Goal: Information Seeking & Learning: Find specific fact

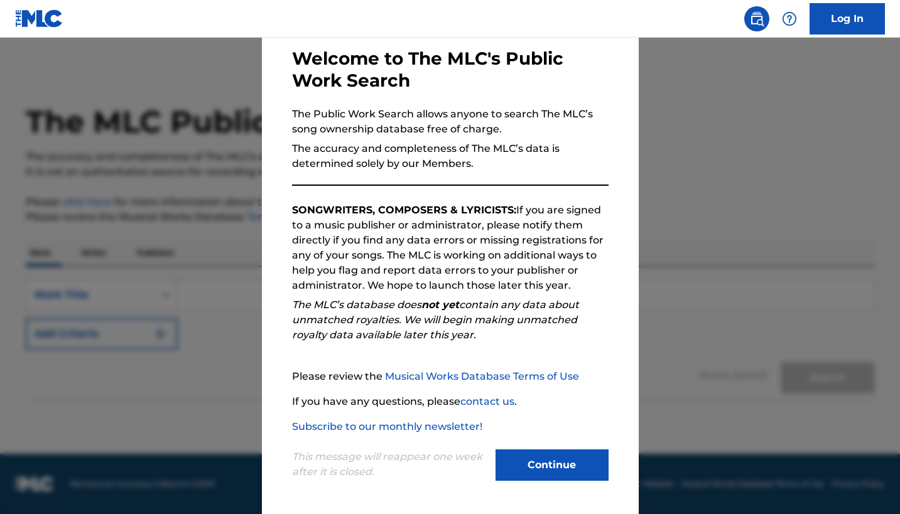
scroll to position [119, 0]
click at [561, 454] on button "Continue" at bounding box center [551, 465] width 113 height 31
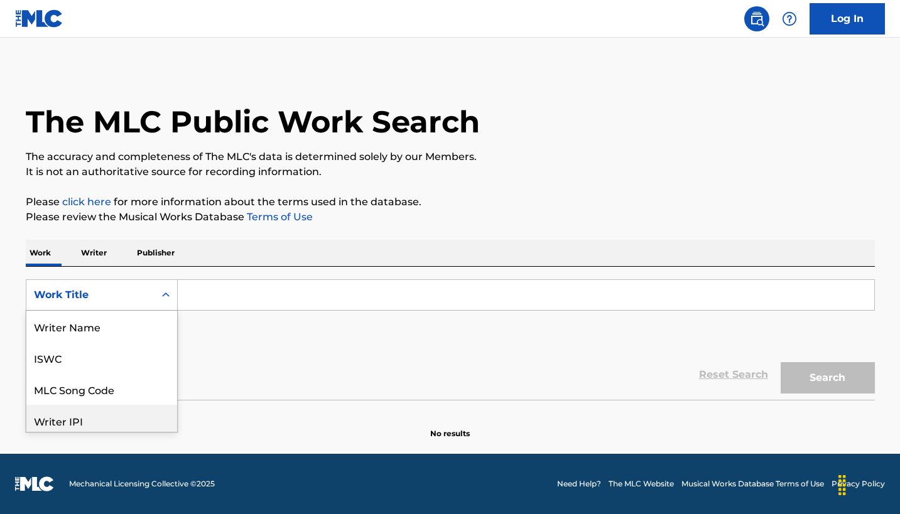
click at [178, 311] on div "Writer IPI, 4 of 8. 8 results available. Use Up and Down to choose options, pre…" at bounding box center [102, 294] width 152 height 31
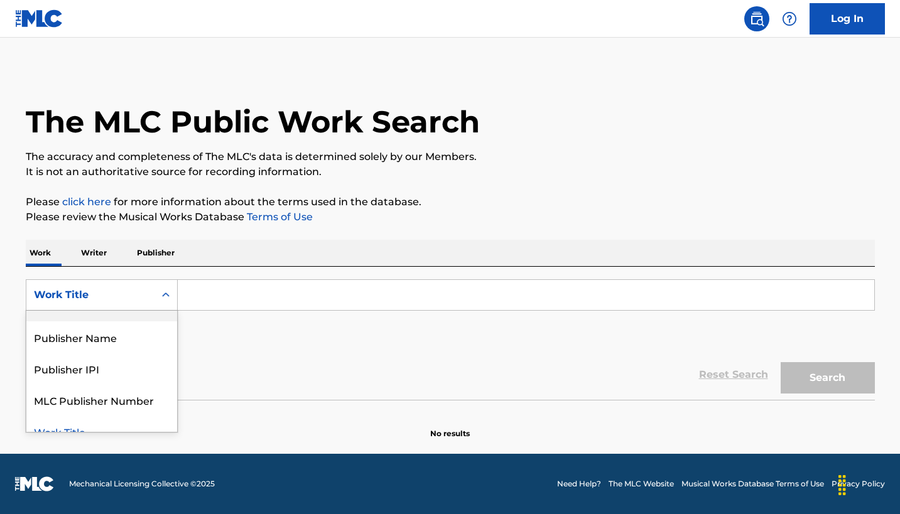
scroll to position [67, 0]
click at [177, 353] on div "Publisher Name" at bounding box center [101, 337] width 151 height 31
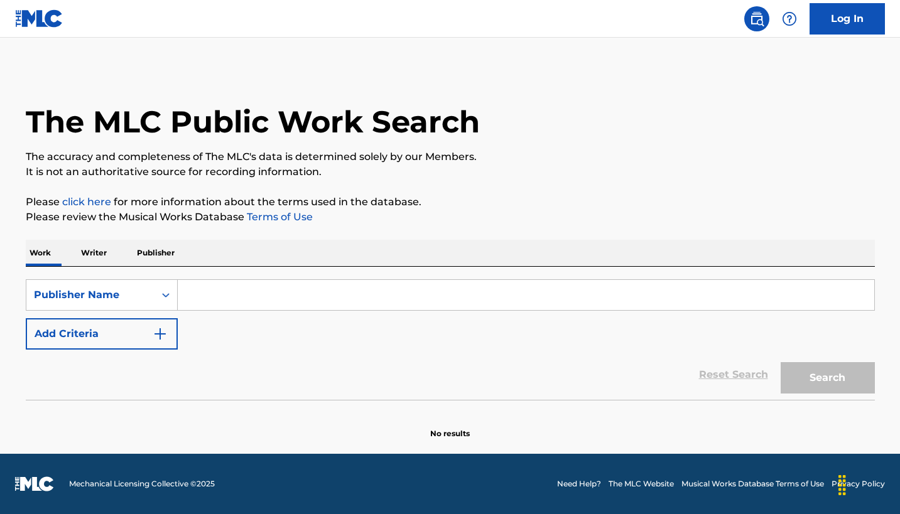
click at [296, 307] on input "Search Form" at bounding box center [526, 295] width 696 height 30
type input "W"
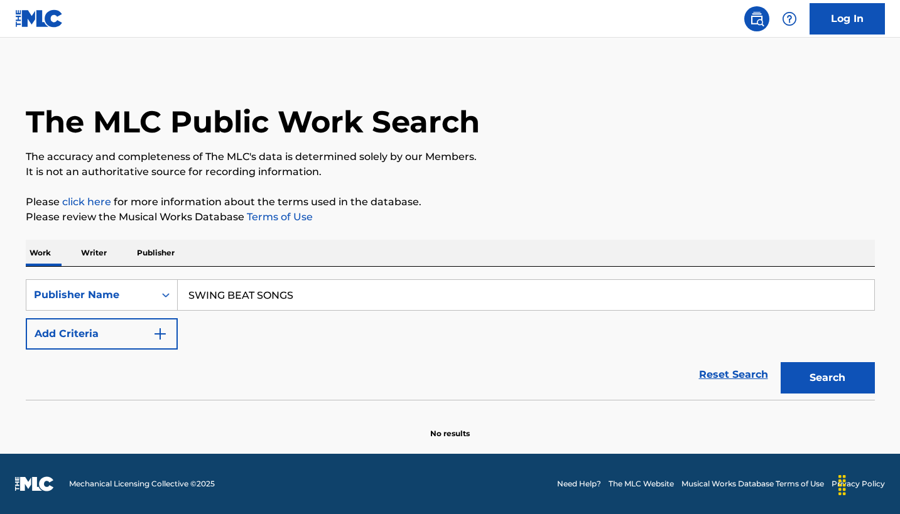
type input "SWING BEAT SONGS"
click at [813, 394] on button "Search" at bounding box center [828, 377] width 94 height 31
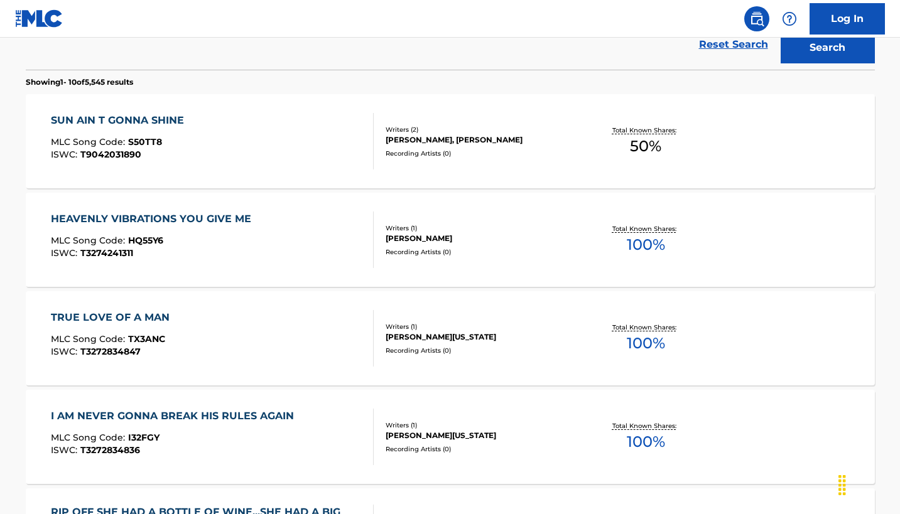
scroll to position [202, 0]
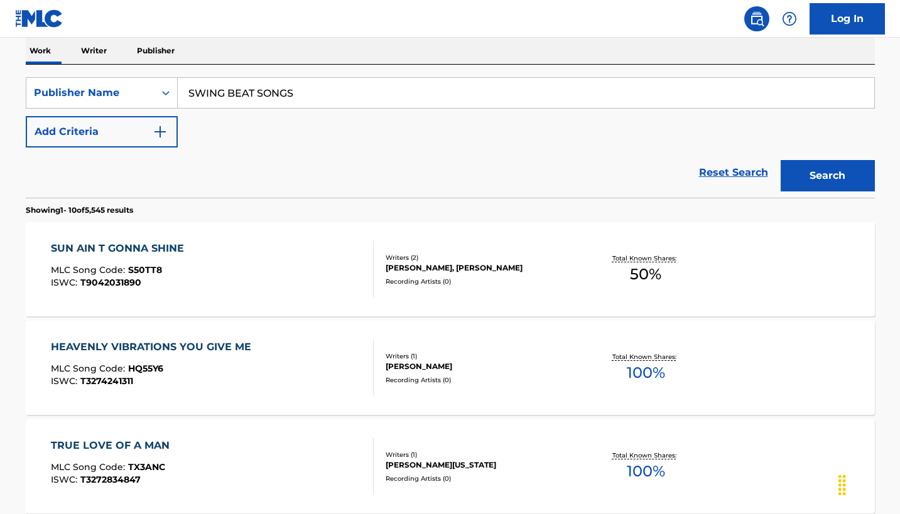
click at [168, 139] on img "Search Form" at bounding box center [160, 131] width 15 height 15
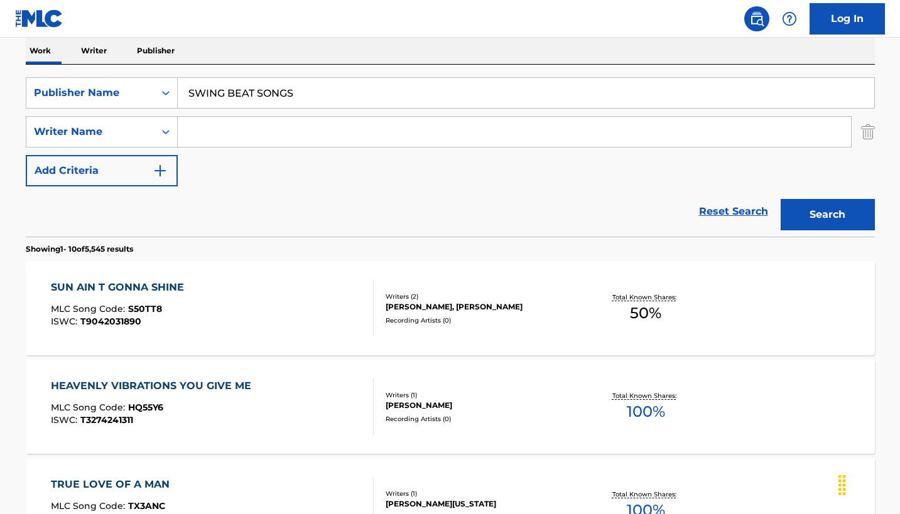
click at [300, 147] on input "Search Form" at bounding box center [514, 132] width 673 height 30
click at [813, 230] on button "Search" at bounding box center [828, 214] width 94 height 31
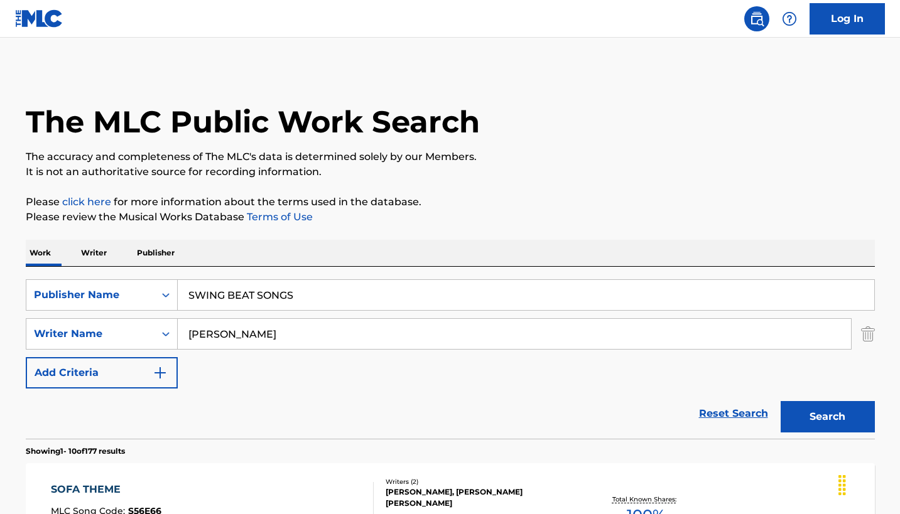
scroll to position [0, 0]
click at [248, 349] on input "[PERSON_NAME]" at bounding box center [514, 334] width 673 height 30
type input "[PERSON_NAME]"
click at [813, 433] on button "Search" at bounding box center [828, 416] width 94 height 31
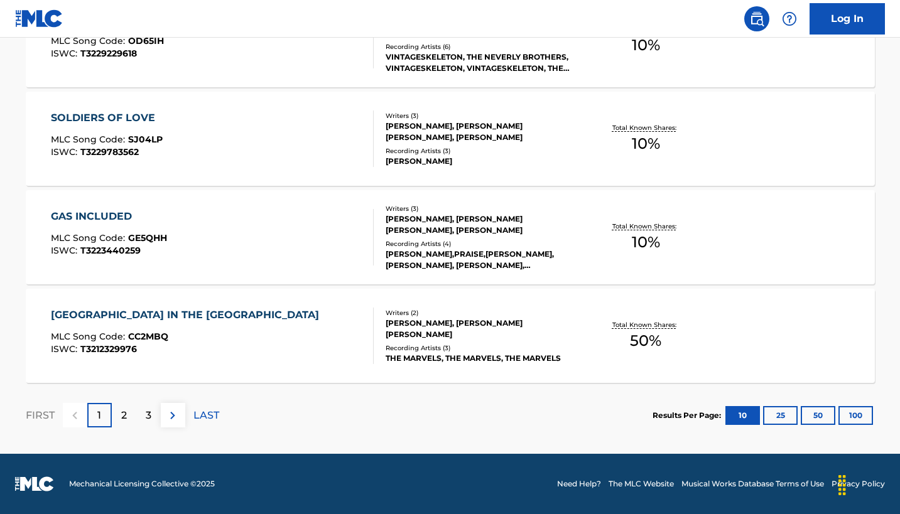
scroll to position [1250, 0]
click at [846, 406] on button "100" at bounding box center [855, 415] width 35 height 19
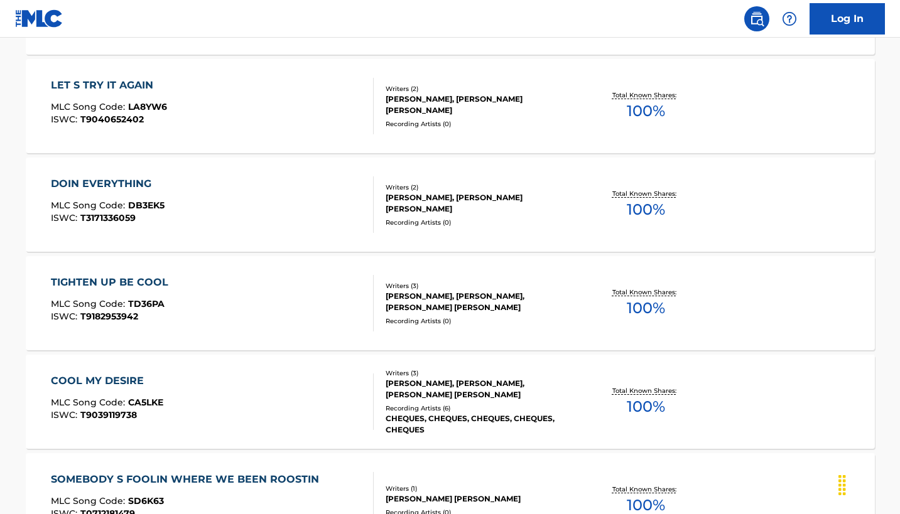
scroll to position [2273, 0]
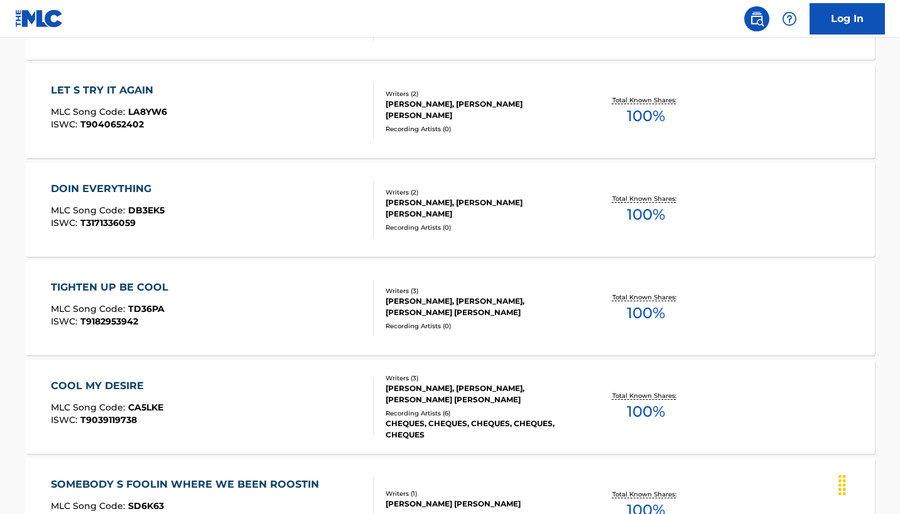
click at [628, 29] on span "100 %" at bounding box center [646, 17] width 38 height 23
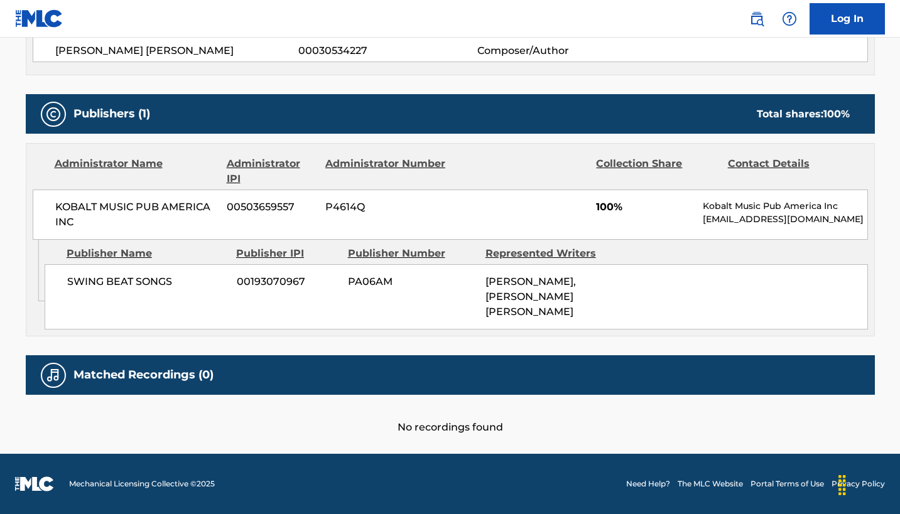
scroll to position [779, 0]
